Goal: Check status: Check status

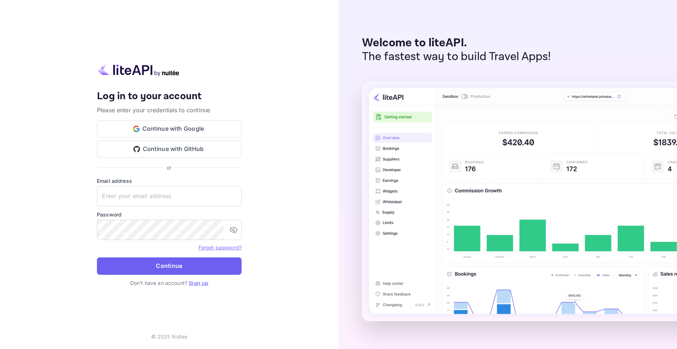
type input "[EMAIL_ADDRESS][DOMAIN_NAME]"
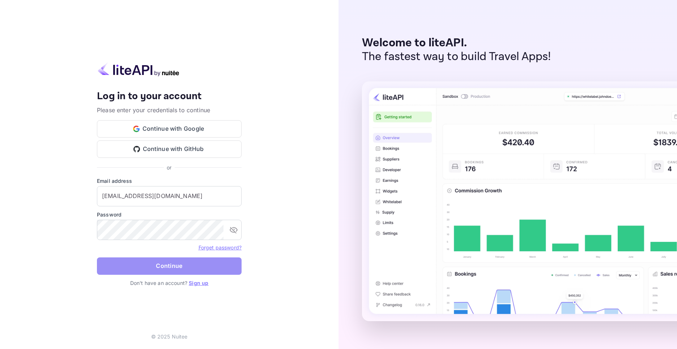
click at [141, 265] on button "Continue" at bounding box center [169, 265] width 145 height 17
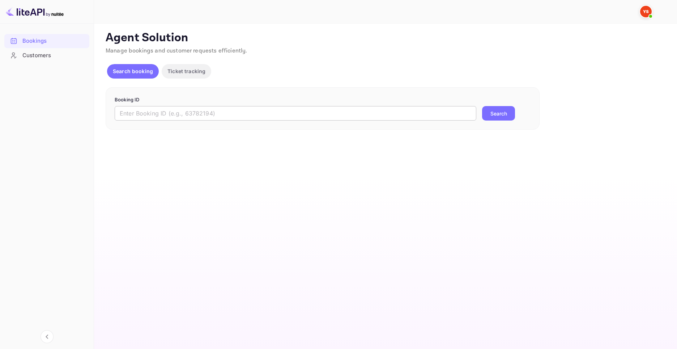
click at [205, 119] on input "text" at bounding box center [296, 113] width 362 height 14
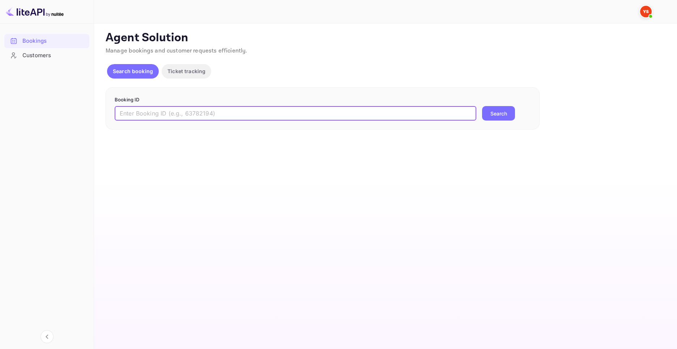
paste input "9212032"
type input "9212032"
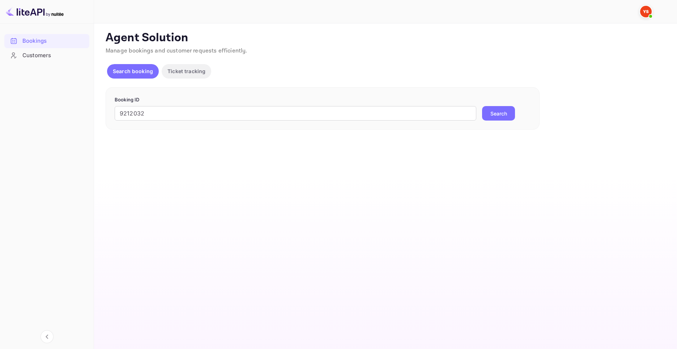
click at [485, 110] on button "Search" at bounding box center [498, 113] width 33 height 14
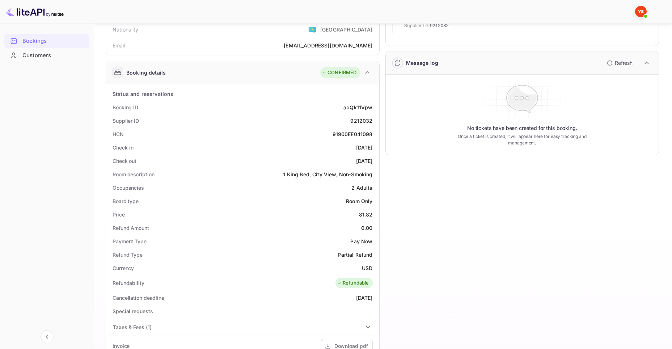
scroll to position [145, 0]
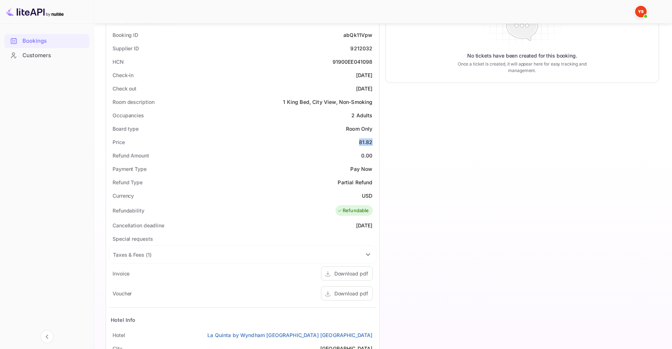
drag, startPoint x: 375, startPoint y: 141, endPoint x: 349, endPoint y: 139, distance: 25.4
click at [349, 139] on div "Price 81.82" at bounding box center [242, 141] width 267 height 13
copy div "81.82"
